Goal: Task Accomplishment & Management: Use online tool/utility

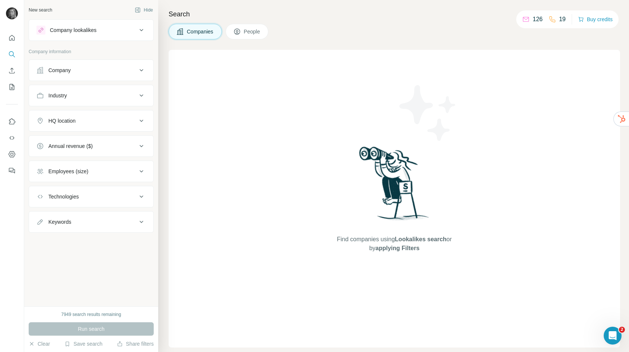
click at [86, 75] on button "Company" at bounding box center [91, 70] width 124 height 18
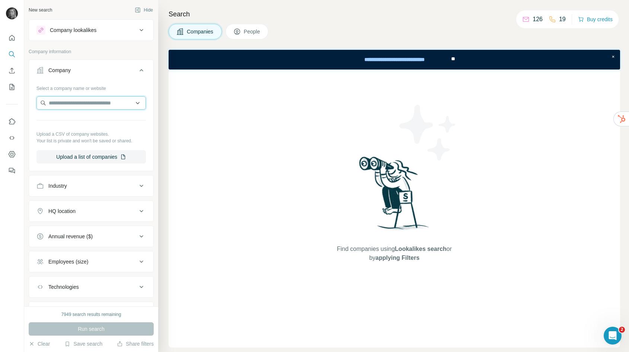
click at [82, 103] on input "text" at bounding box center [90, 102] width 109 height 13
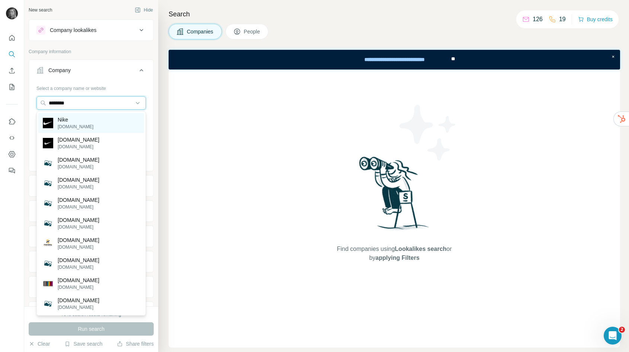
type input "********"
click at [81, 125] on div "Nike [DOMAIN_NAME]" at bounding box center [91, 123] width 106 height 20
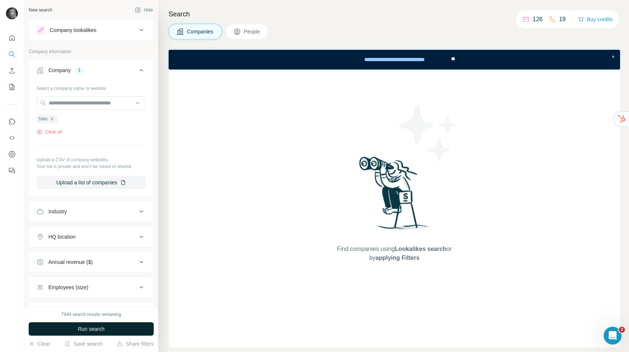
click at [119, 332] on button "Run search" at bounding box center [91, 329] width 125 height 13
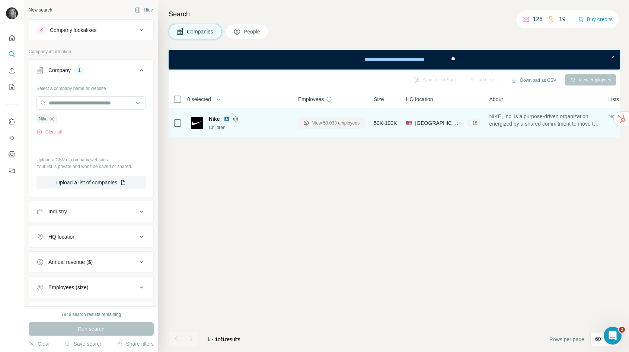
click at [320, 125] on span "View 53,033 employees" at bounding box center [335, 123] width 47 height 7
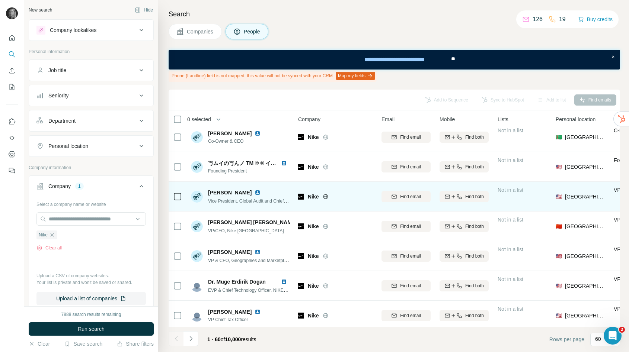
scroll to position [7, 0]
